Goal: Information Seeking & Learning: Learn about a topic

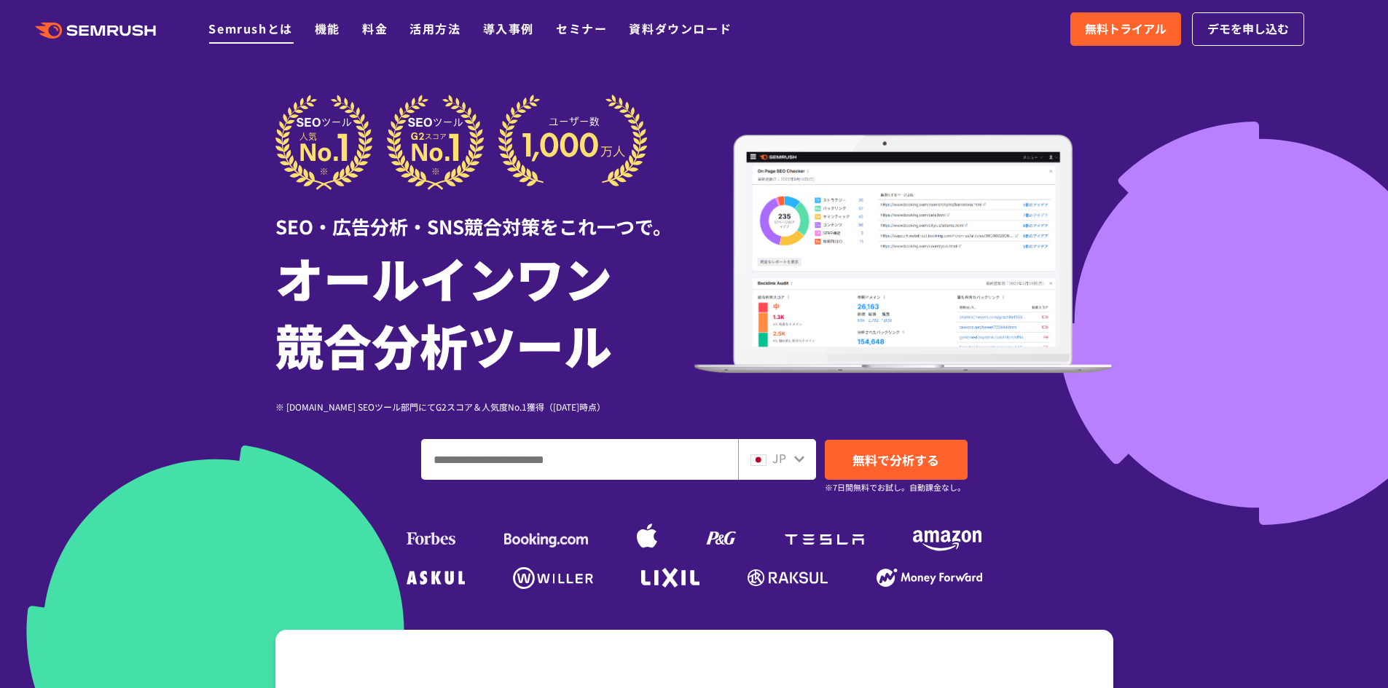
click at [274, 34] on link "Semrushとは" at bounding box center [250, 28] width 84 height 17
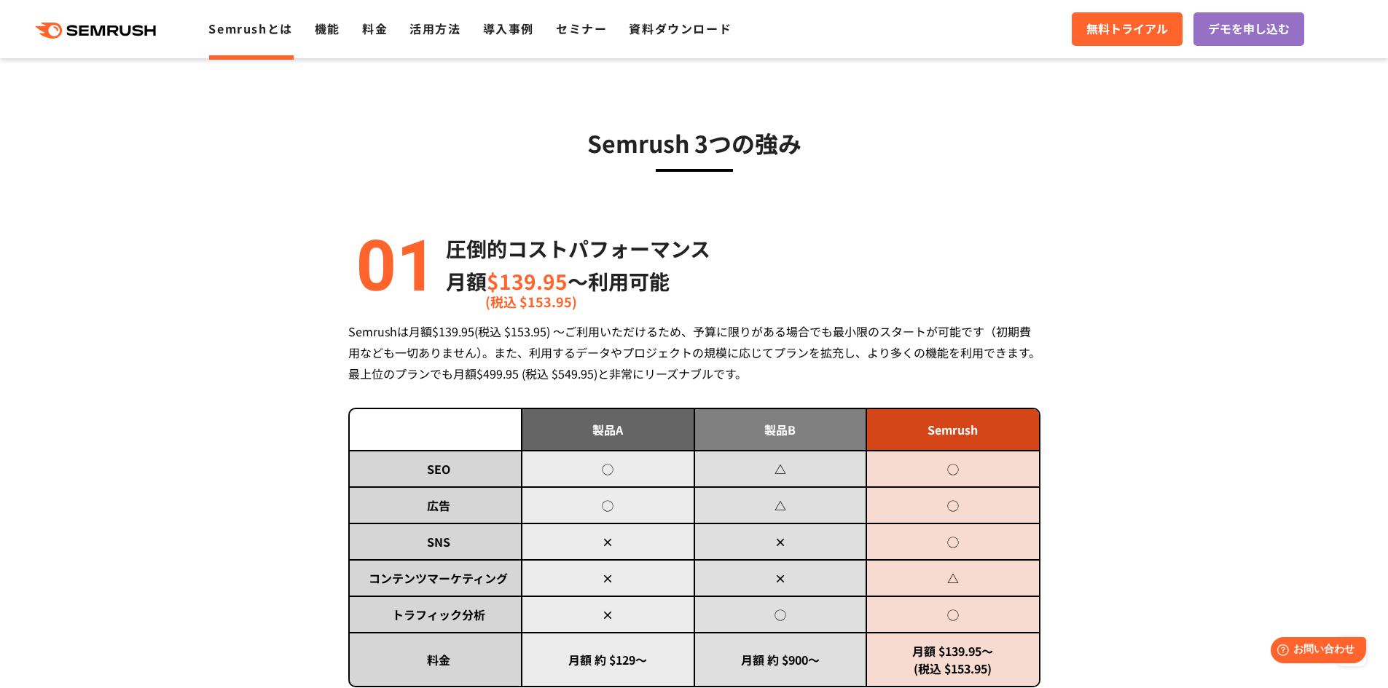
scroll to position [475, 0]
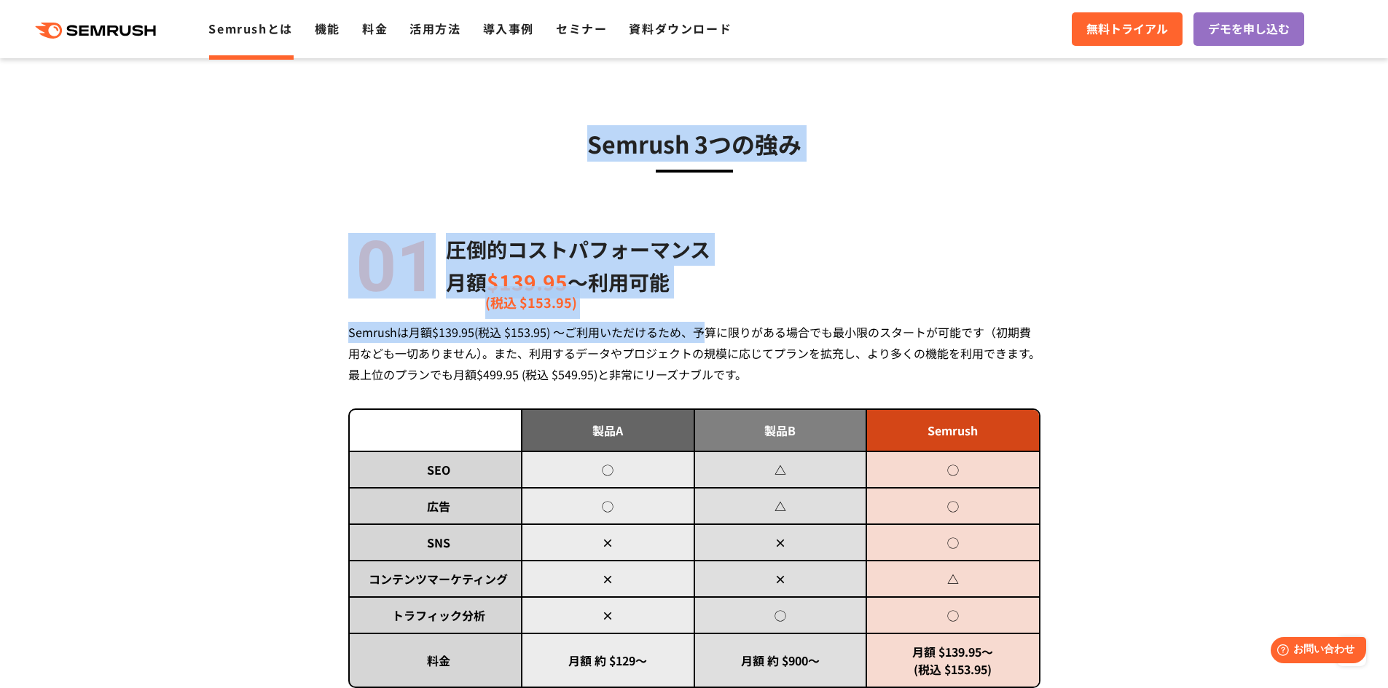
drag, startPoint x: 574, startPoint y: 146, endPoint x: 705, endPoint y: 318, distance: 215.7
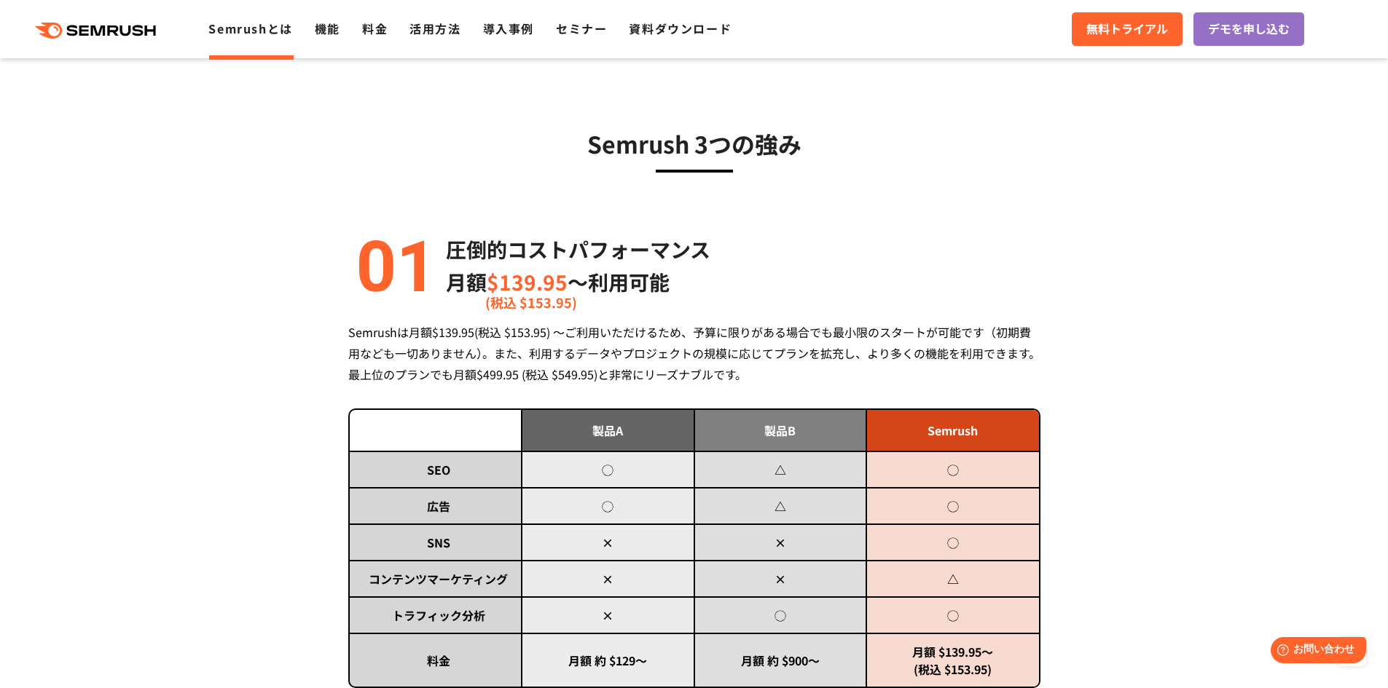
drag, startPoint x: 535, startPoint y: 401, endPoint x: 457, endPoint y: 390, distance: 79.3
click at [535, 401] on div "圧倒的コストパフォーマンス 月額 $139.95 〜利用可能 (税込 $153.95) Semrushは月額$139.95(税込 $153.95) ～ご利用い…" at bounding box center [694, 481] width 692 height 497
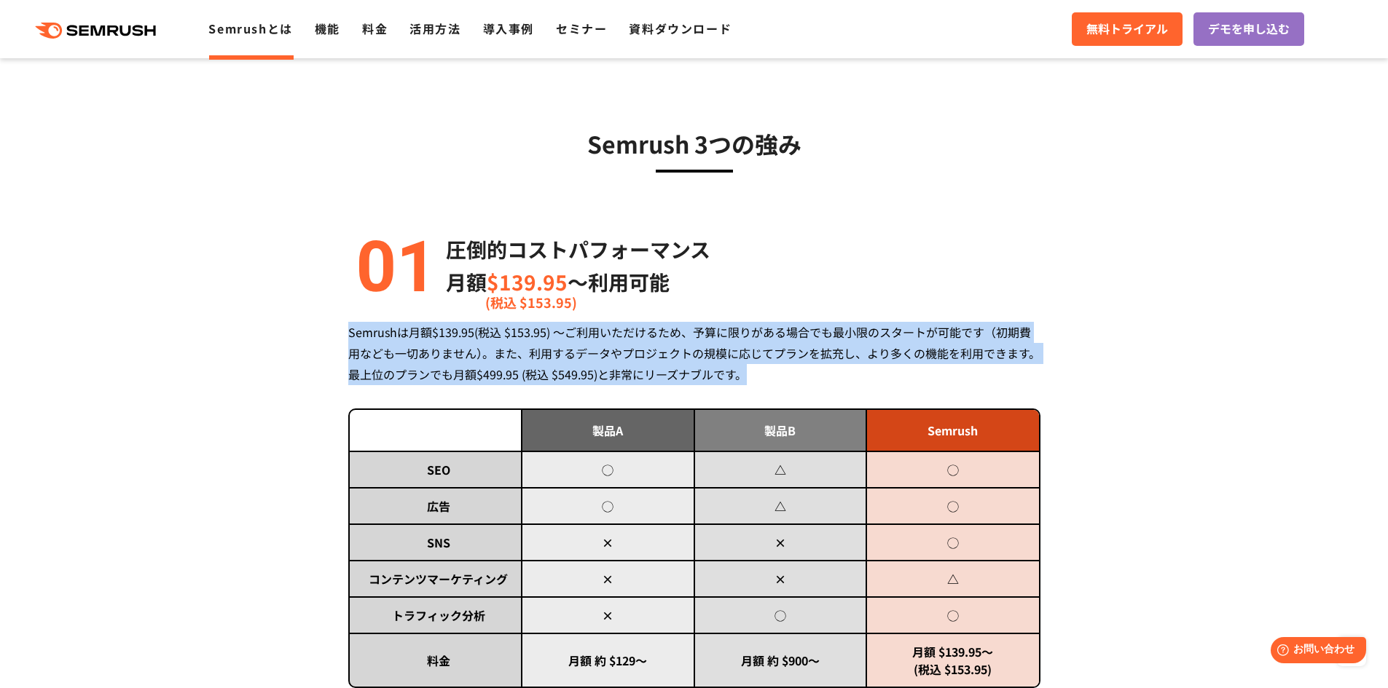
drag, startPoint x: 345, startPoint y: 331, endPoint x: 831, endPoint y: 376, distance: 487.3
click at [831, 376] on div "Semrushは月額$139.95(税込 $153.95) ～ご利用いただけるため、予算に限りがある場合でも最小限のスタートが可能です（初期費用なども一切あり…" at bounding box center [694, 353] width 692 height 63
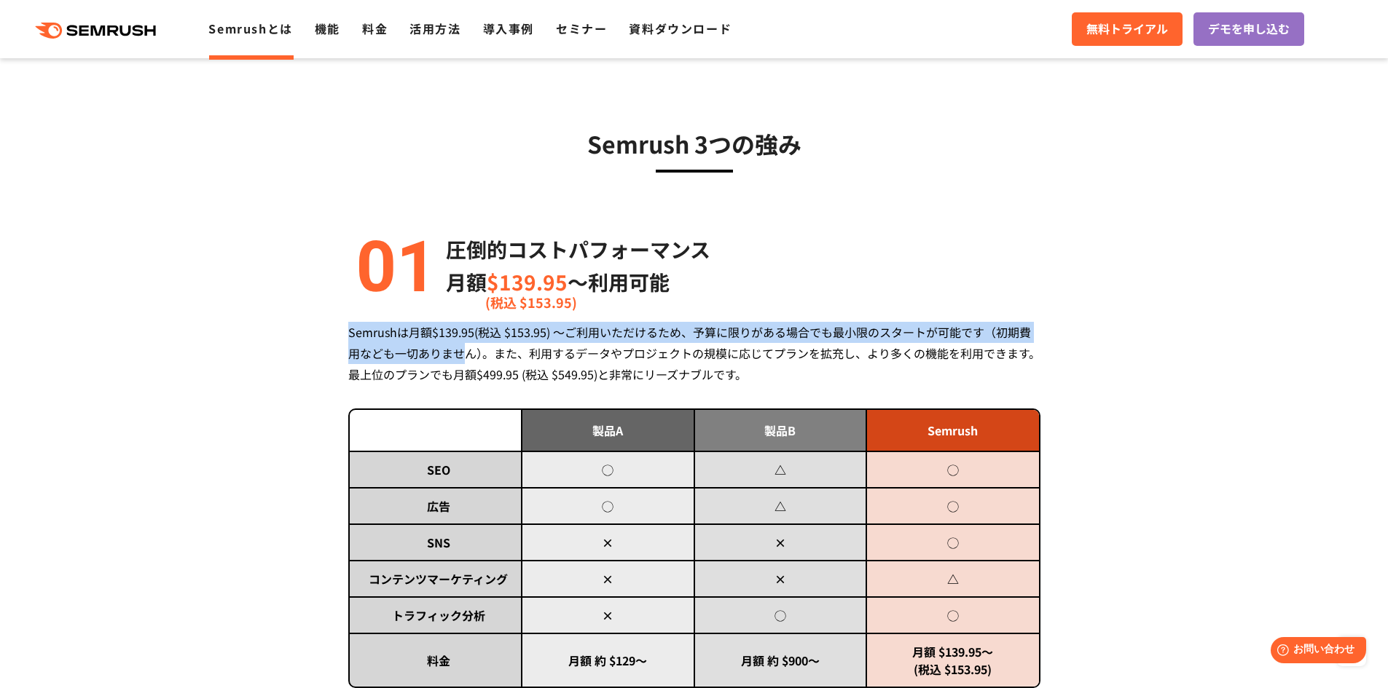
drag, startPoint x: 366, startPoint y: 335, endPoint x: 464, endPoint y: 347, distance: 98.3
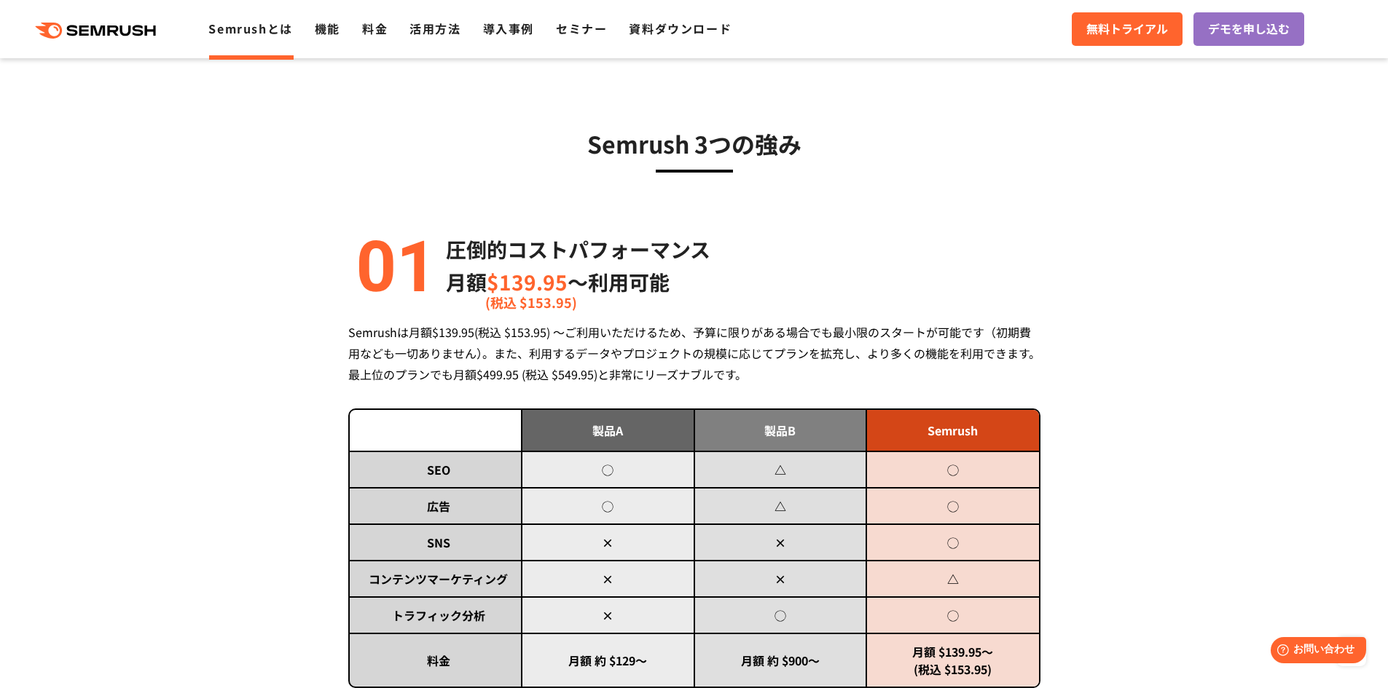
click at [476, 350] on div "Semrushは月額$139.95(税込 $153.95) ～ご利用いただけるため、予算に限りがある場合でも最小限のスタートが可能です（初期費用なども一切あり…" at bounding box center [694, 353] width 692 height 63
drag, startPoint x: 433, startPoint y: 335, endPoint x: 477, endPoint y: 351, distance: 47.2
click at [466, 337] on div "Semrushは月額$139.95(税込 $153.95) ～ご利用いただけるため、予算に限りがある場合でも最小限のスタートが可能です（初期費用なども一切あり…" at bounding box center [694, 353] width 692 height 63
click at [478, 353] on div "Semrushは月額$139.95(税込 $153.95) ～ご利用いただけるため、予算に限りがある場合でも最小限のスタートが可能です（初期費用なども一切あり…" at bounding box center [694, 353] width 692 height 63
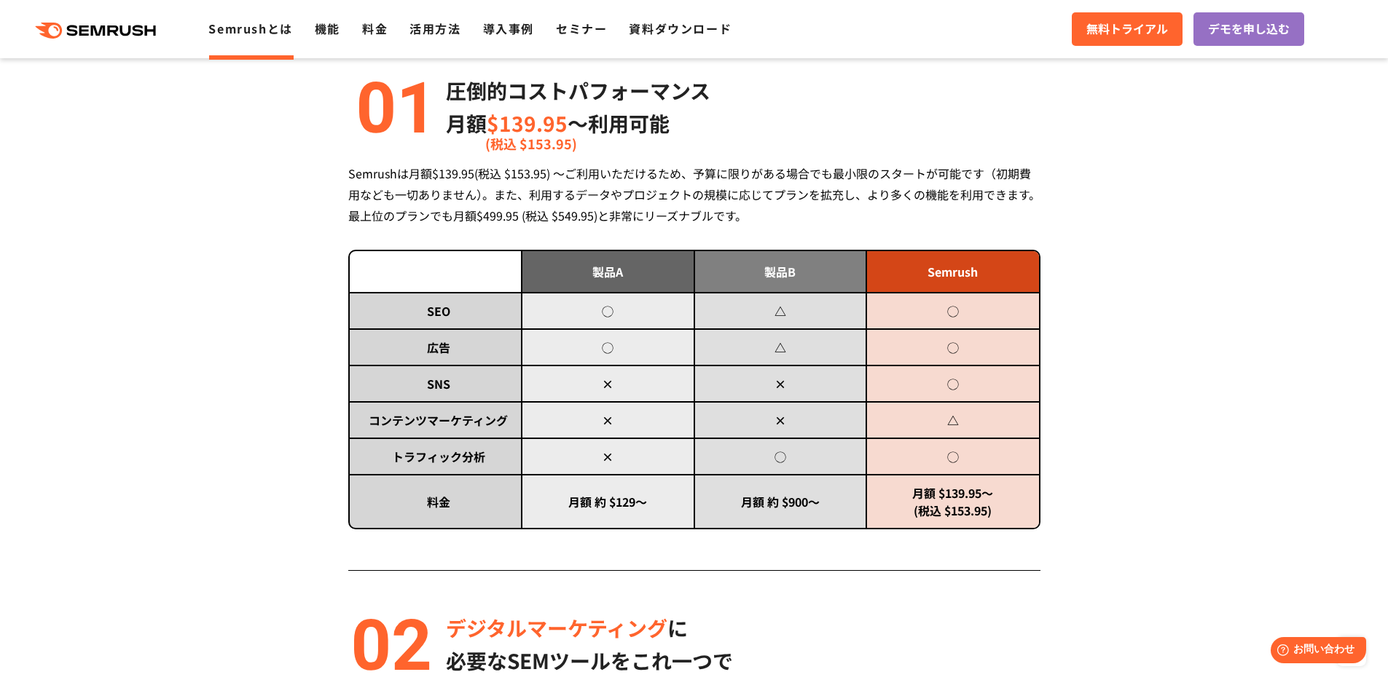
scroll to position [635, 0]
